Goal: Task Accomplishment & Management: Manage account settings

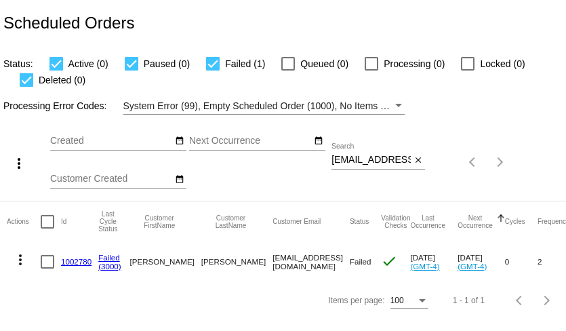
click at [368, 163] on input "dawgsgirl51@yahoo.com" at bounding box center [371, 160] width 79 height 11
paste input "rita_blout"
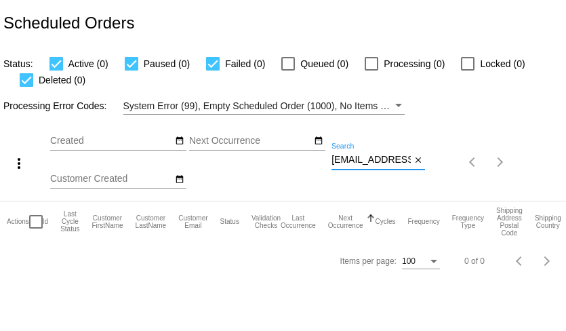
click at [363, 157] on input "rita_blout@yahoo.com" at bounding box center [371, 160] width 79 height 11
paste input "ny"
click at [378, 160] on input "rita_blouny@yahoo.com" at bounding box center [371, 160] width 79 height 11
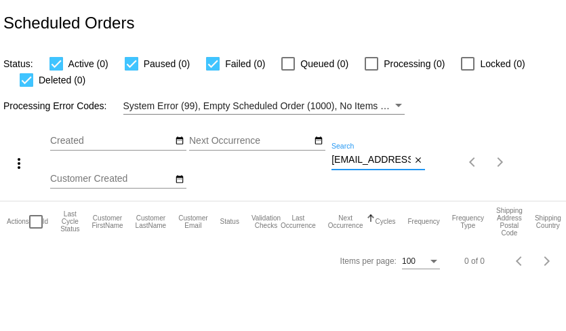
click at [378, 160] on input "rita_blouny@yahoo.com" at bounding box center [371, 160] width 79 height 11
paste input "t"
type input "rita_blount@yahoo.com"
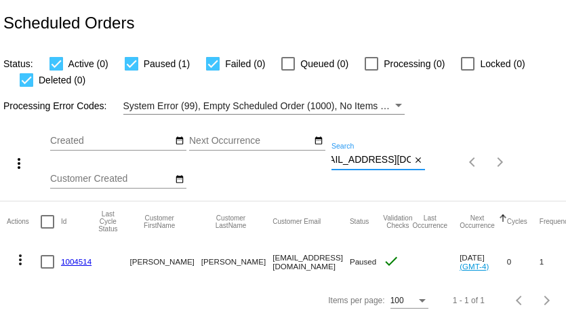
click at [17, 262] on mat-icon "more_vert" at bounding box center [20, 260] width 16 height 16
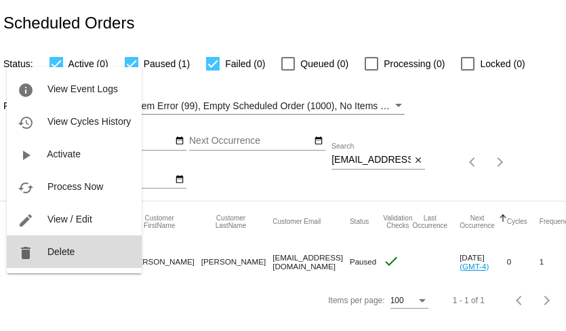
click at [52, 255] on span "Delete" at bounding box center [60, 251] width 27 height 11
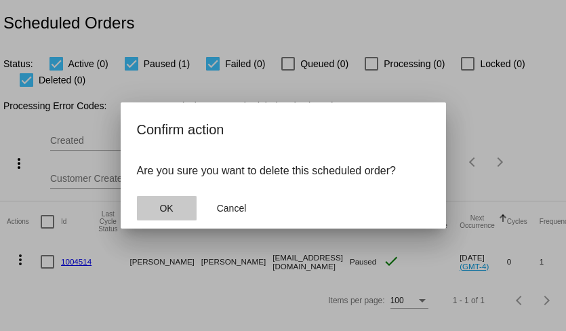
click at [172, 211] on span "OK" at bounding box center [166, 208] width 14 height 11
